Goal: Task Accomplishment & Management: Use online tool/utility

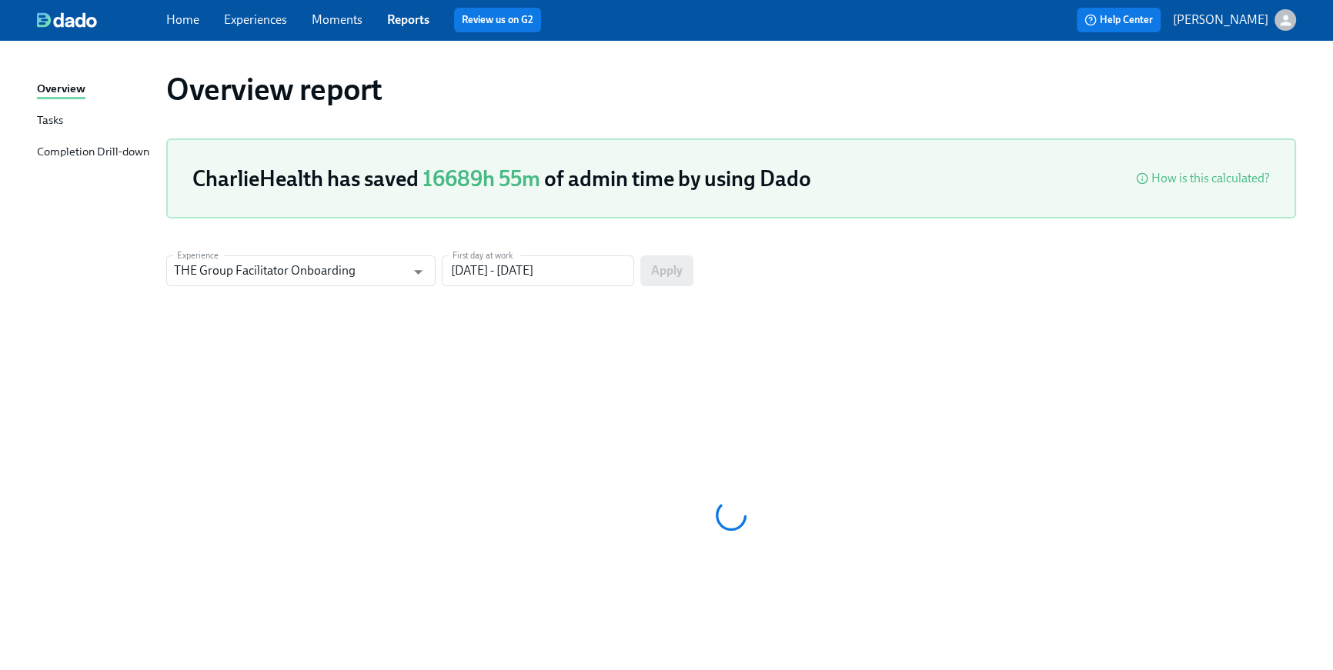
click at [176, 19] on link "Home" at bounding box center [182, 19] width 33 height 15
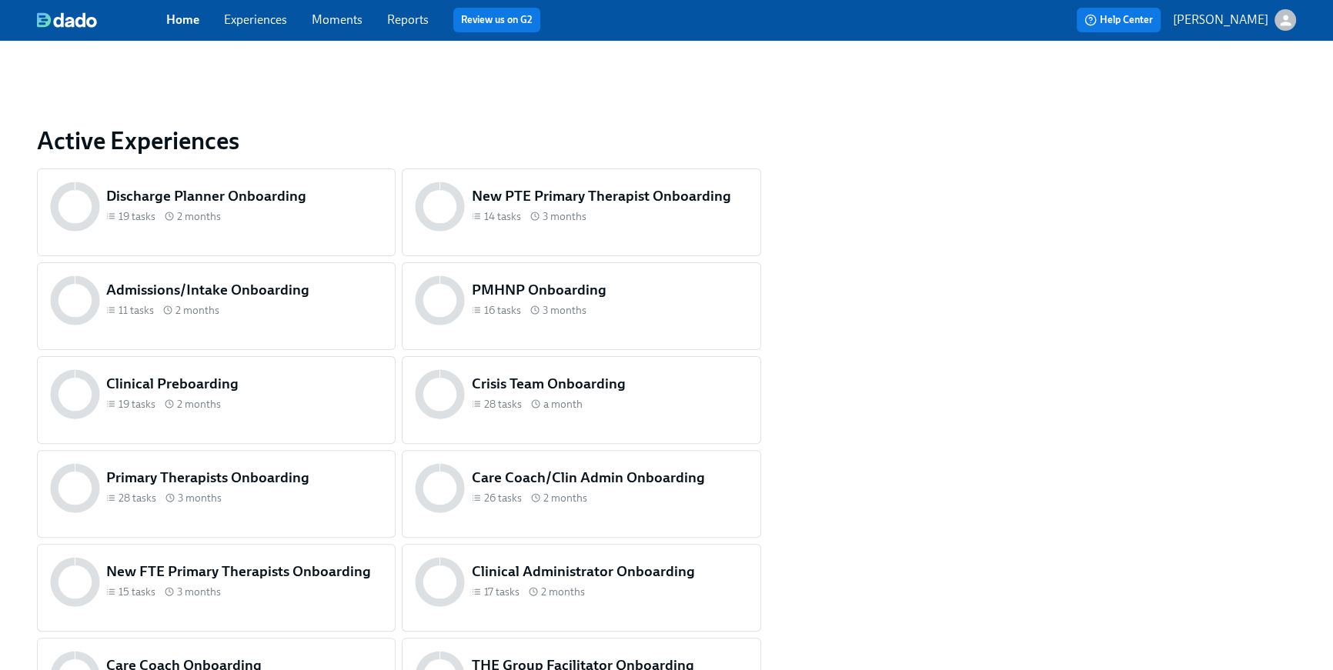
scroll to position [644, 0]
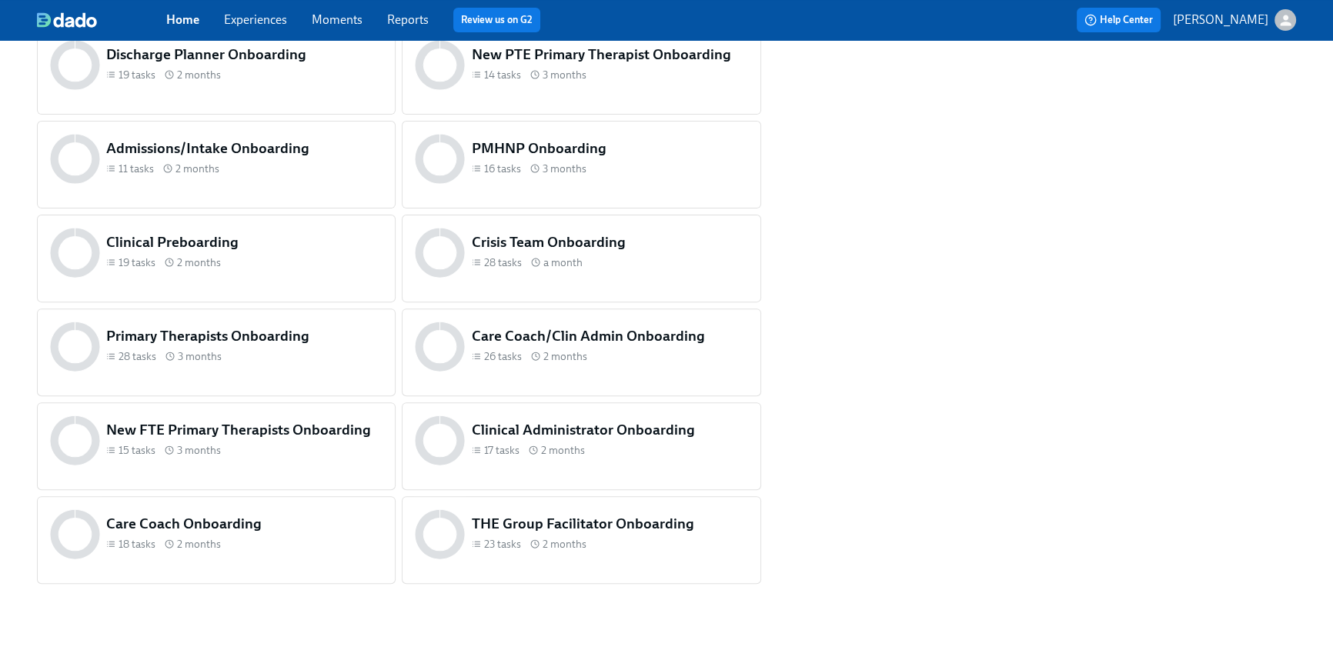
click at [217, 266] on span "2 months" at bounding box center [199, 263] width 44 height 15
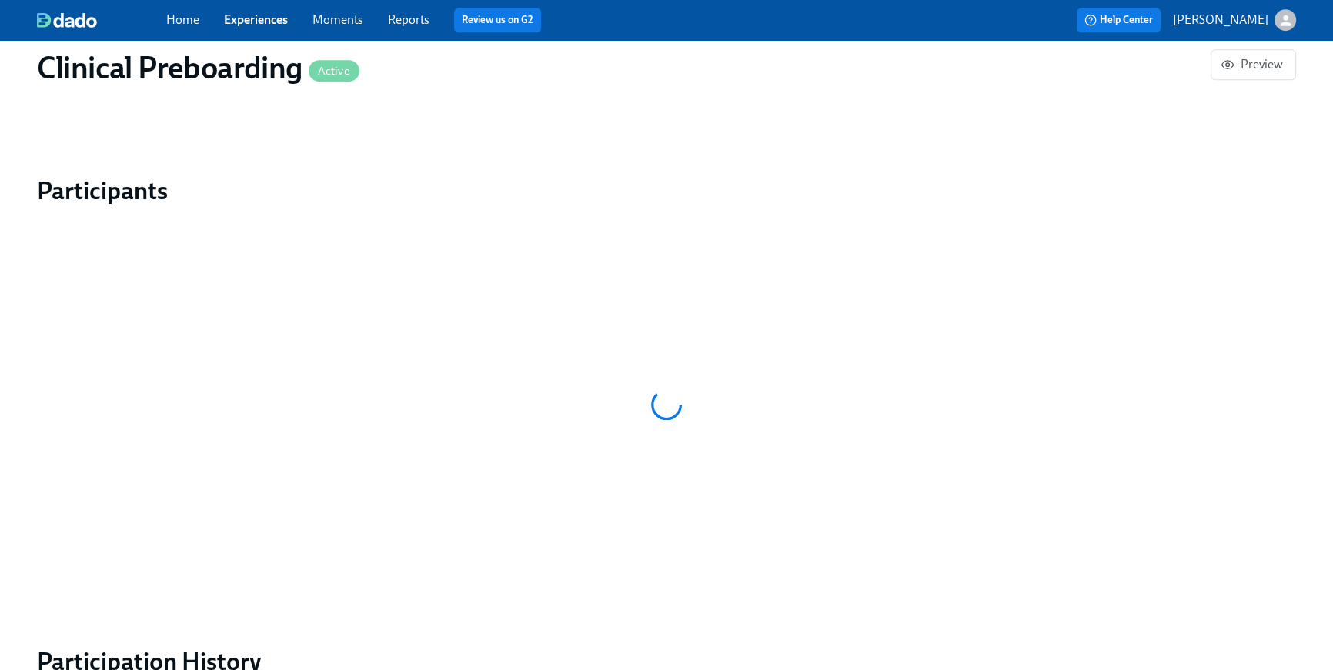
scroll to position [1481, 0]
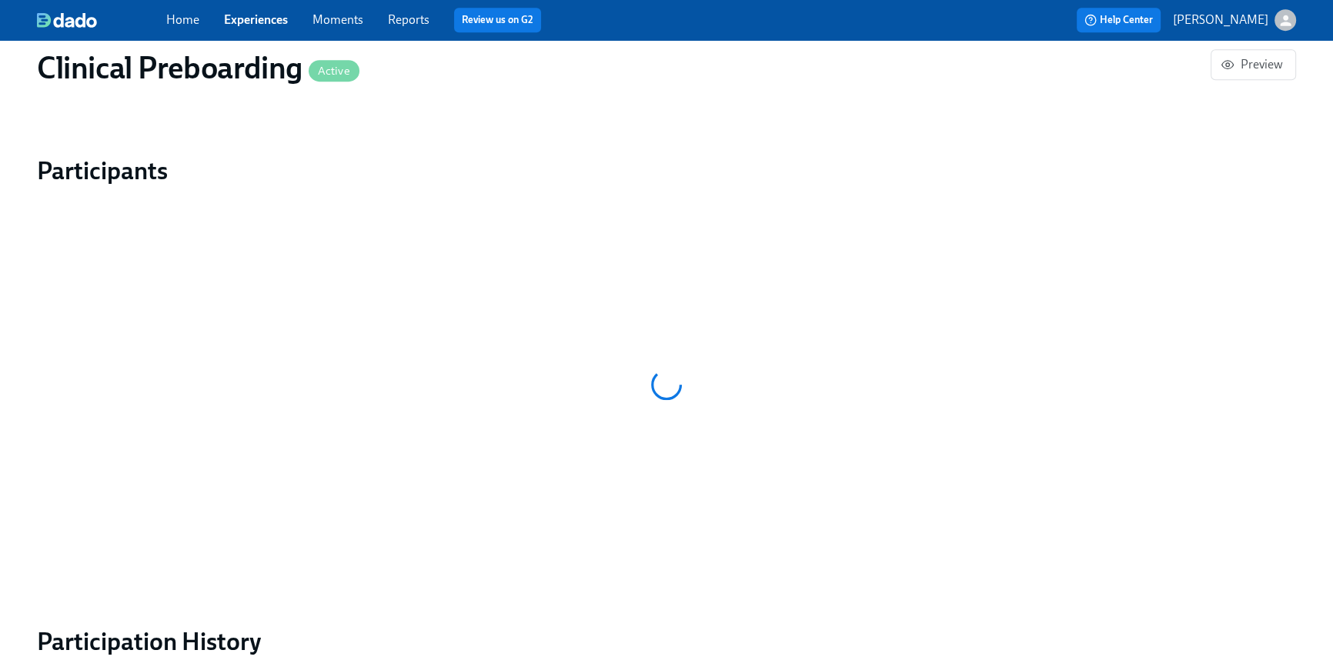
click at [180, 15] on link "Home" at bounding box center [182, 19] width 33 height 15
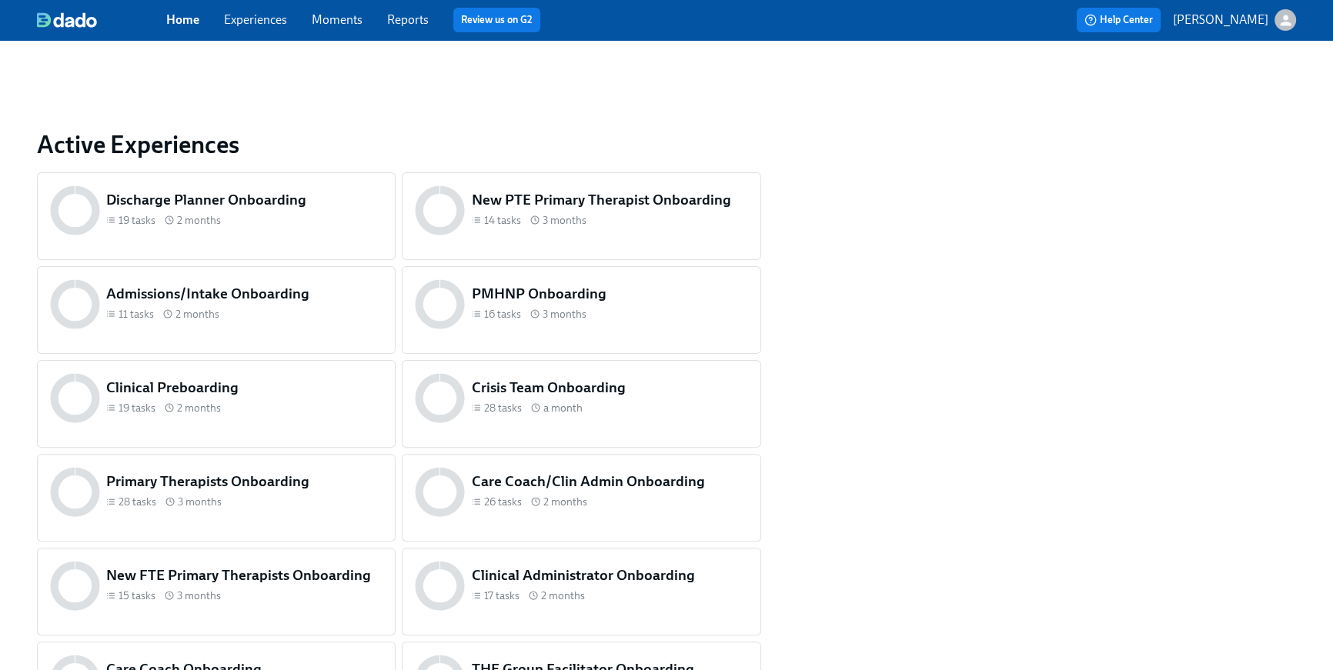
scroll to position [644, 0]
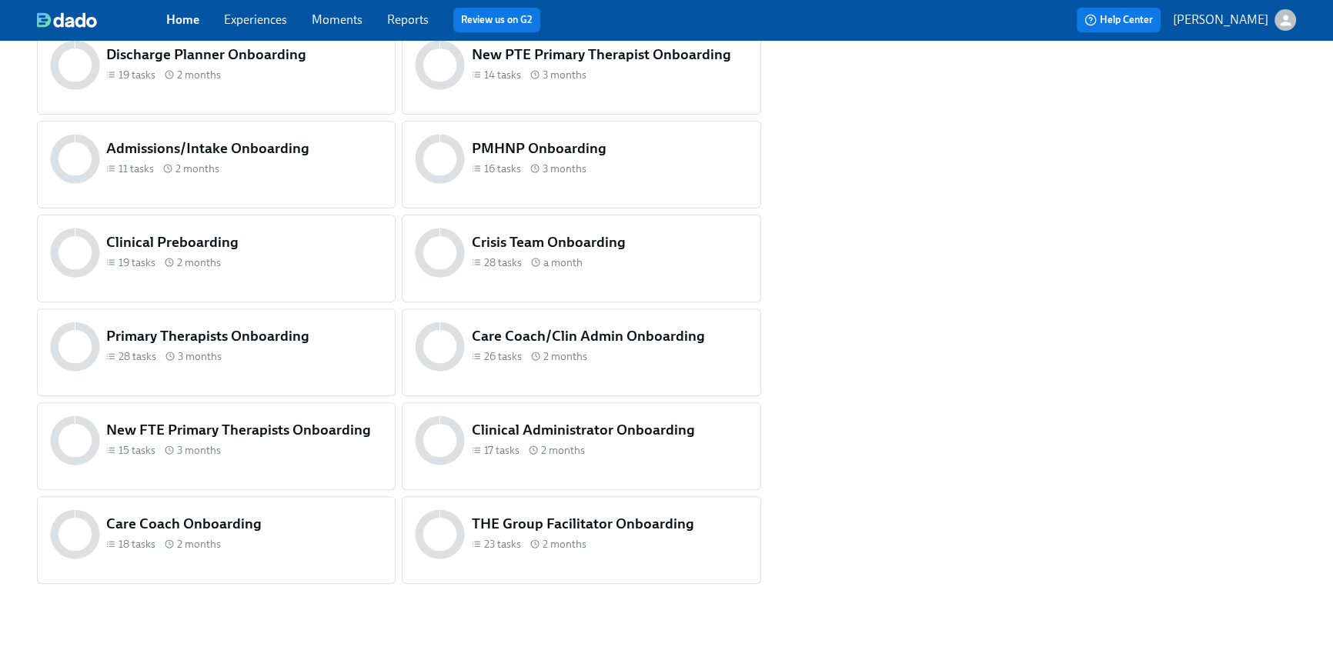
click at [687, 543] on div "23 tasks 2 months" at bounding box center [610, 544] width 276 height 15
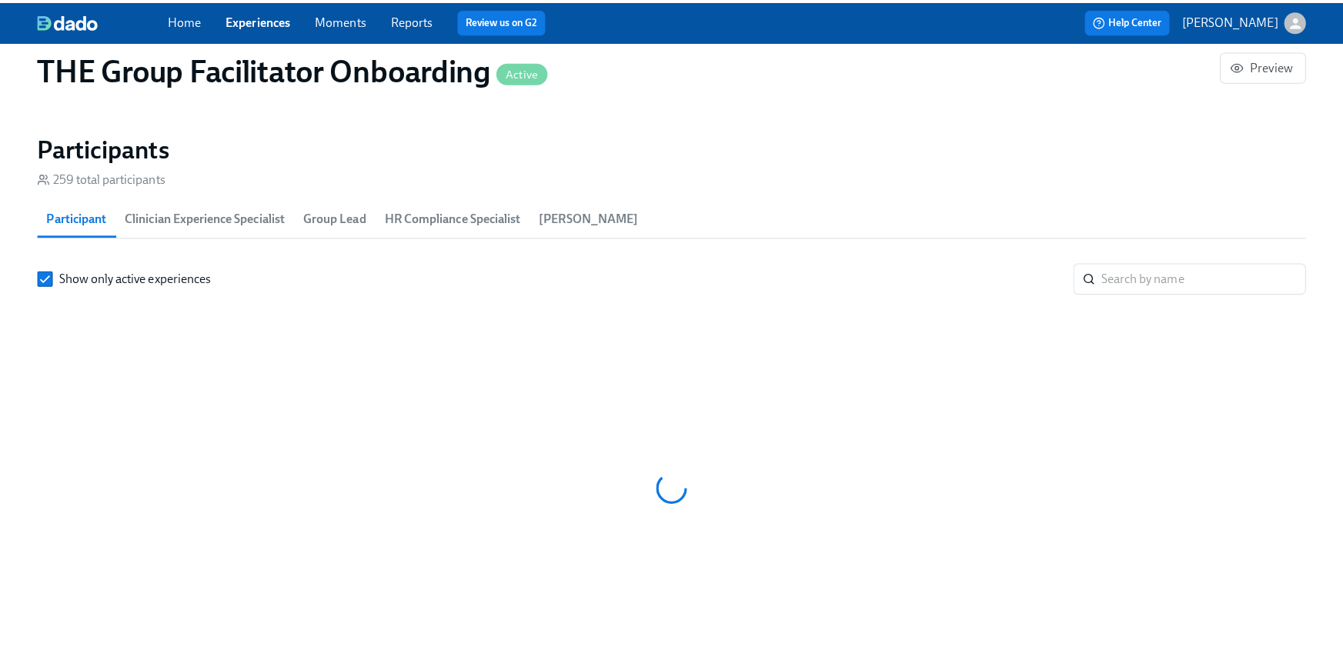
scroll to position [0, 24557]
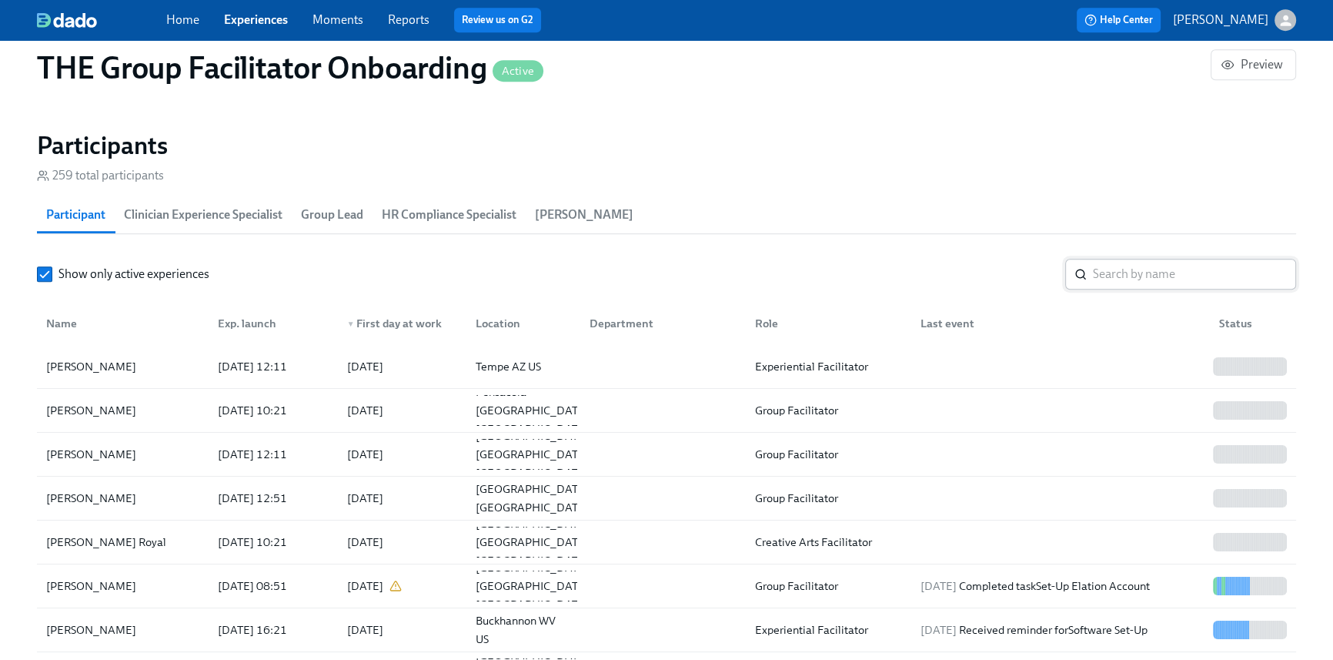
click at [1186, 266] on input "search" at bounding box center [1194, 274] width 203 height 31
click at [1167, 266] on input "search" at bounding box center [1194, 274] width 203 height 31
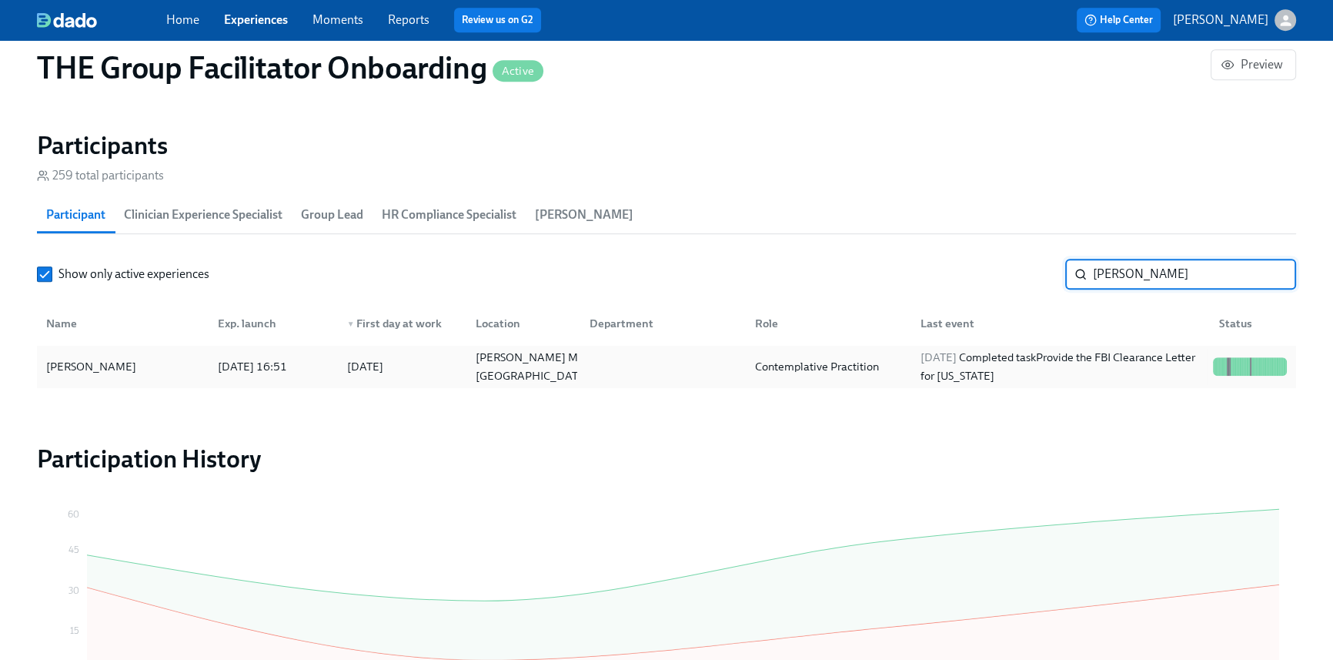
type input "[PERSON_NAME]"
click at [988, 362] on div "[DATE] Completed task Provide the FBI Clearance Letter for [US_STATE]" at bounding box center [1060, 366] width 292 height 37
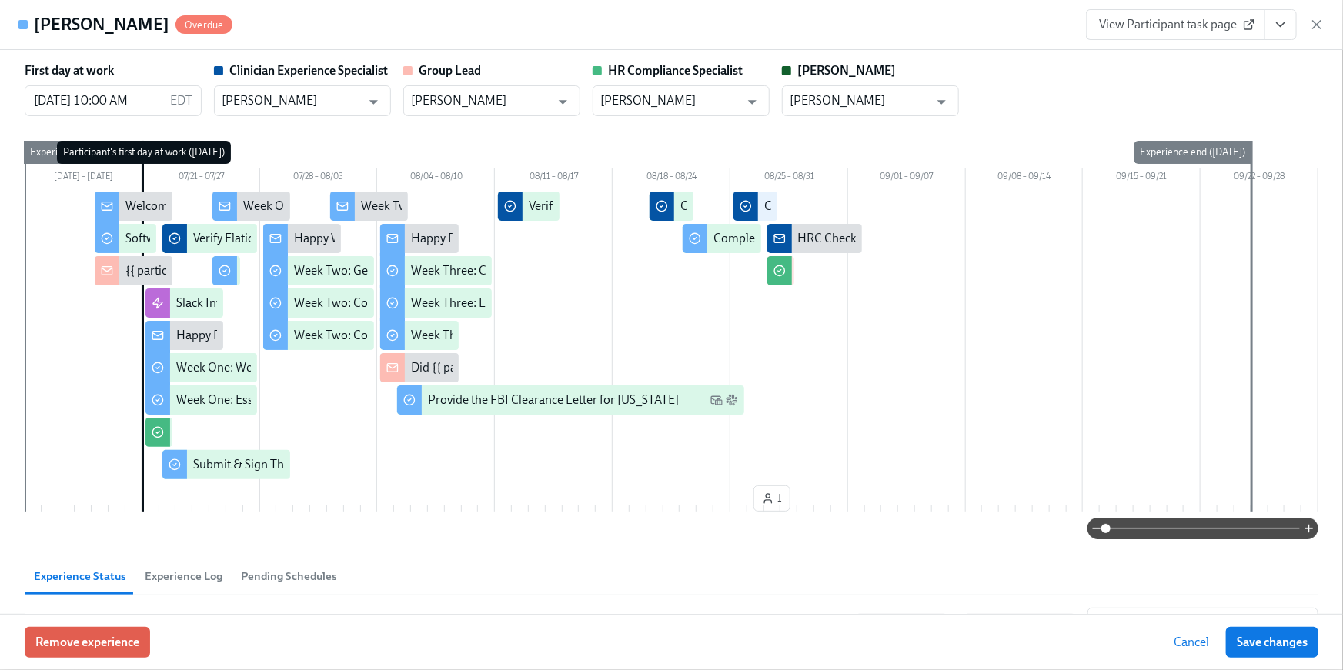
click at [1285, 26] on icon "View task page" at bounding box center [1280, 24] width 15 height 15
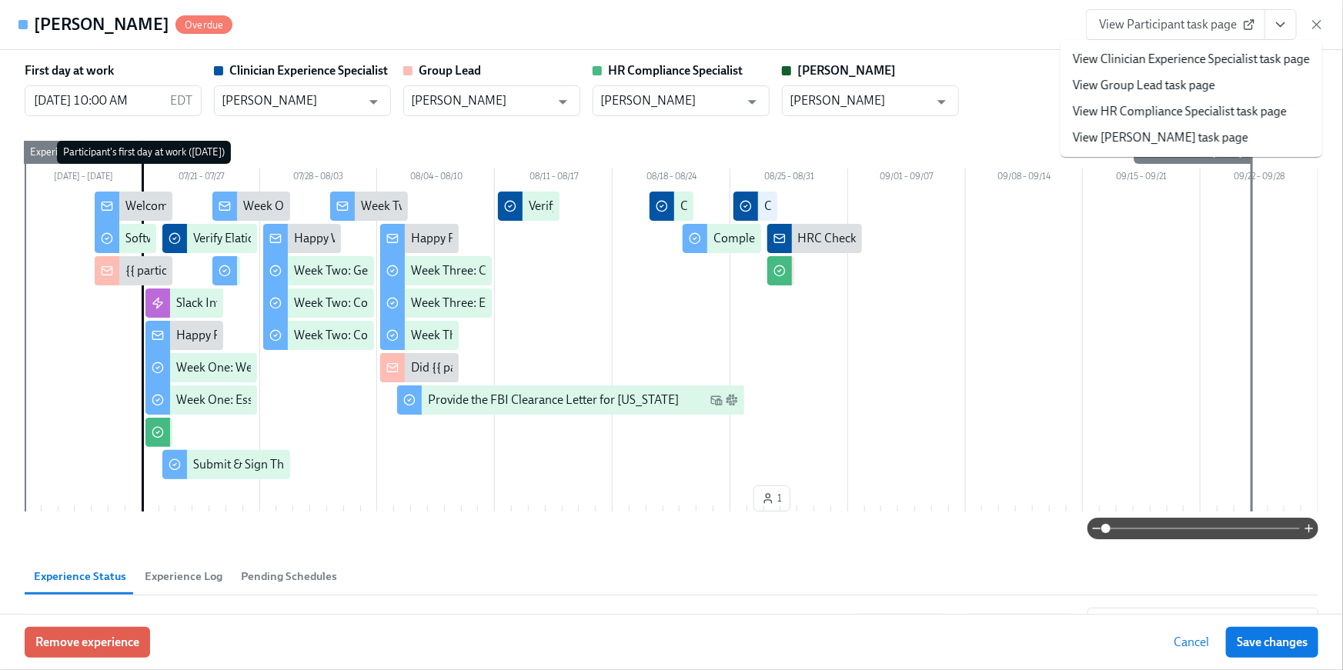
click at [1196, 108] on link "View HR Compliance Specialist task page" at bounding box center [1180, 111] width 214 height 17
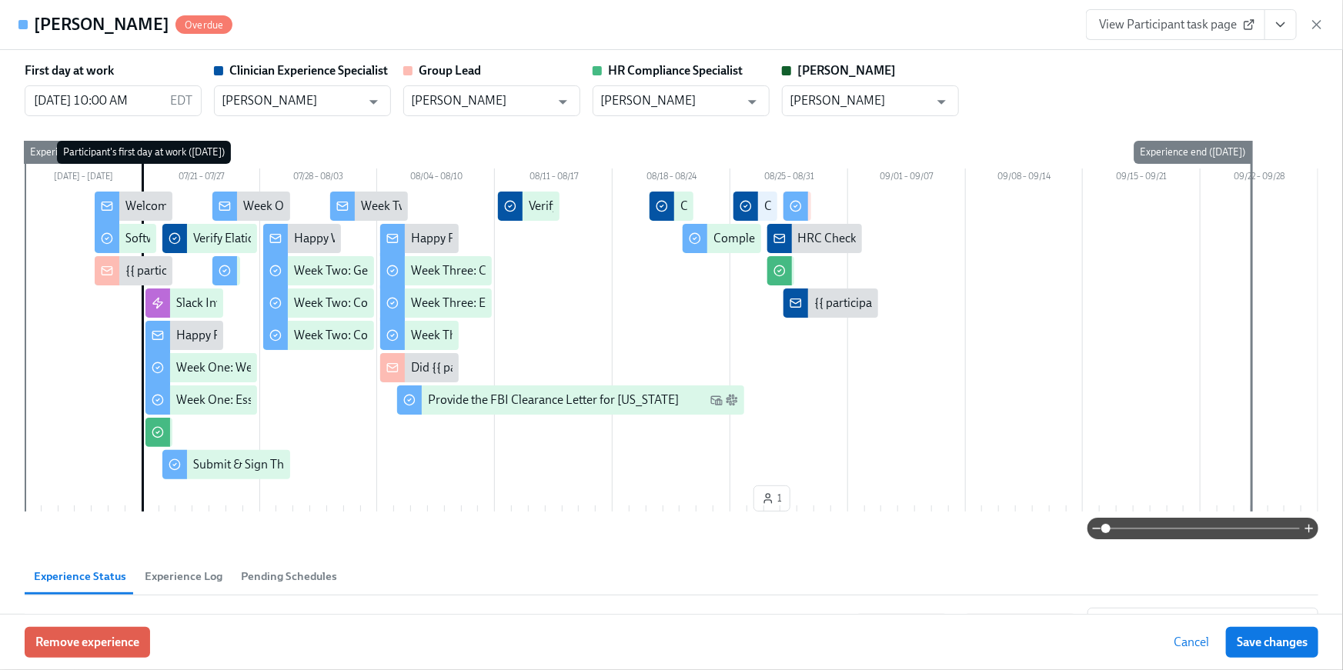
scroll to position [0, 26696]
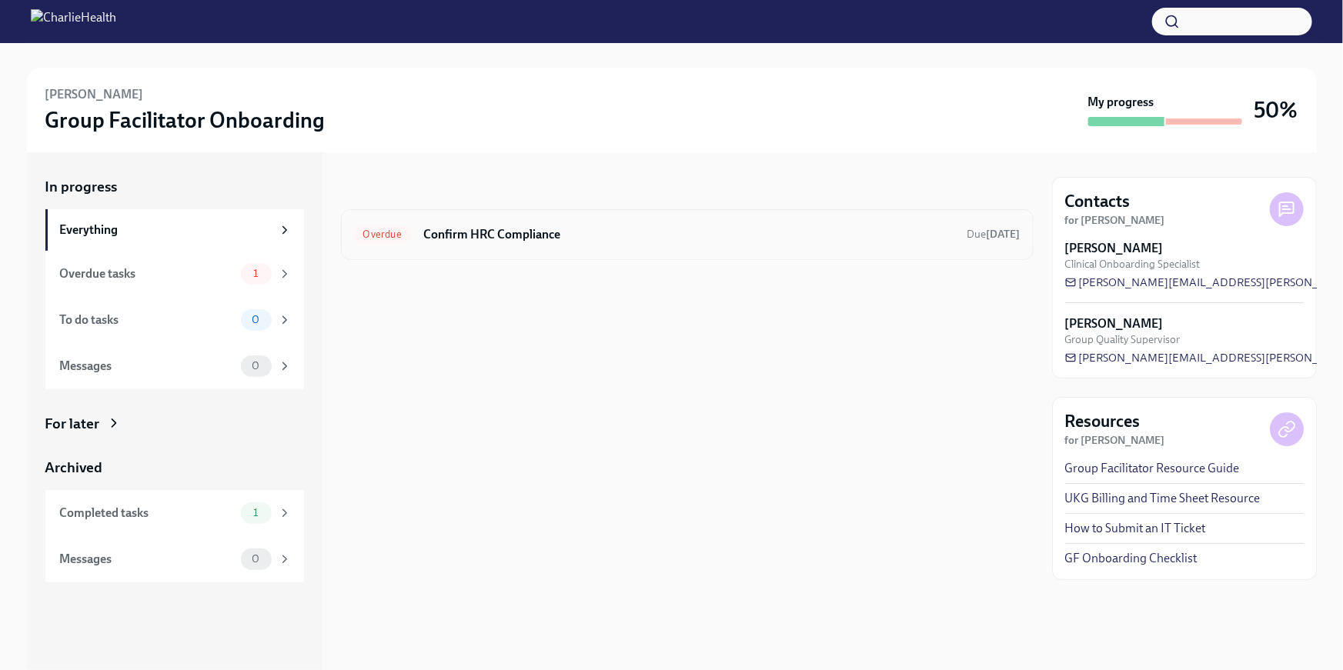
click at [734, 226] on h6 "Confirm HRC Compliance" at bounding box center [689, 234] width 532 height 17
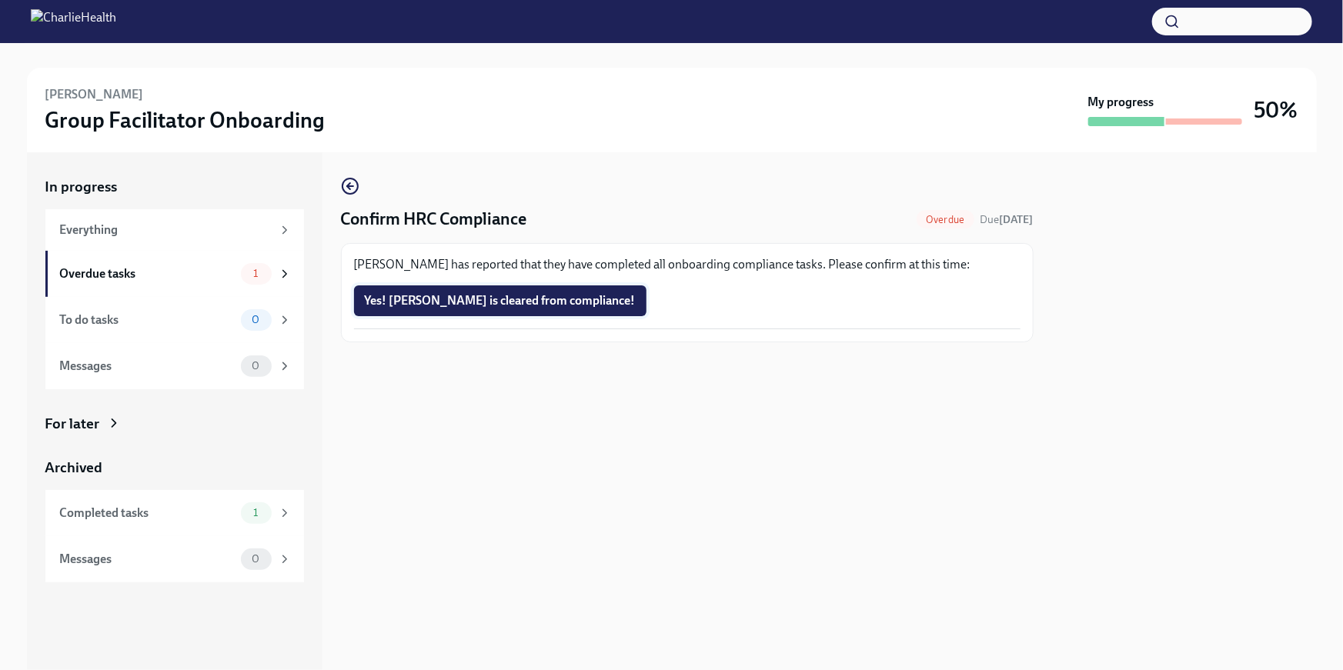
click at [551, 308] on span "Yes! Letha is cleared from compliance!" at bounding box center [500, 300] width 271 height 15
